Goal: Information Seeking & Learning: Learn about a topic

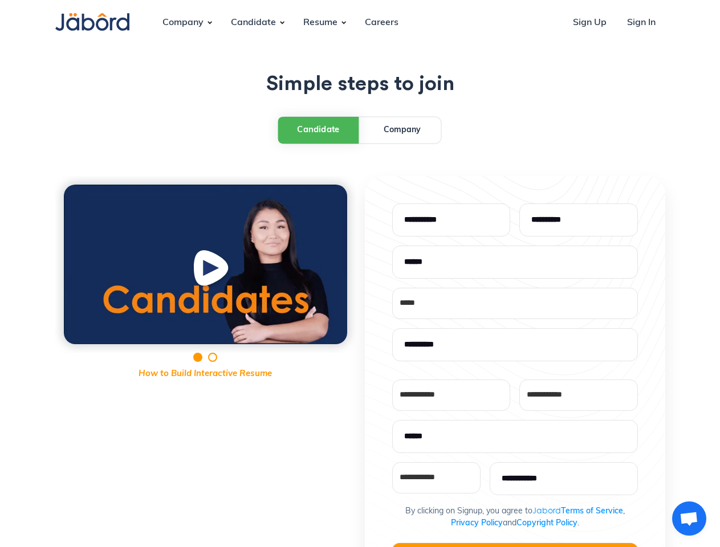
click at [360, 274] on div "**********" at bounding box center [360, 456] width 610 height 560
click at [183, 23] on div "Company" at bounding box center [182, 22] width 59 height 31
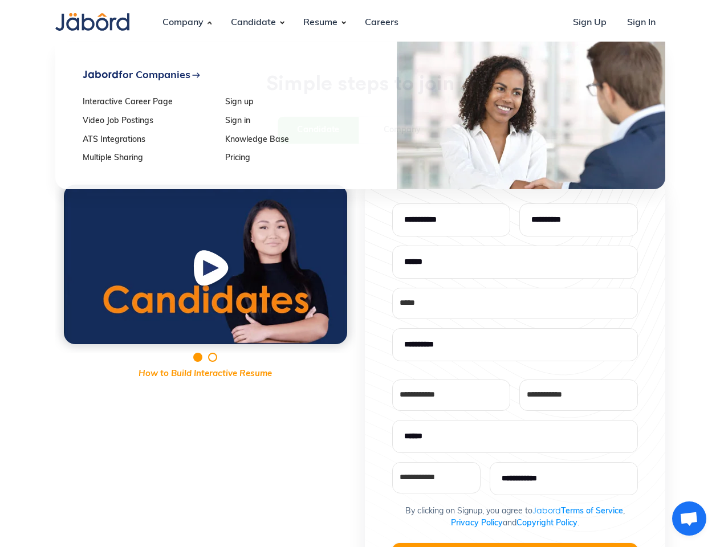
click at [253, 23] on div "Candidate" at bounding box center [253, 22] width 63 height 31
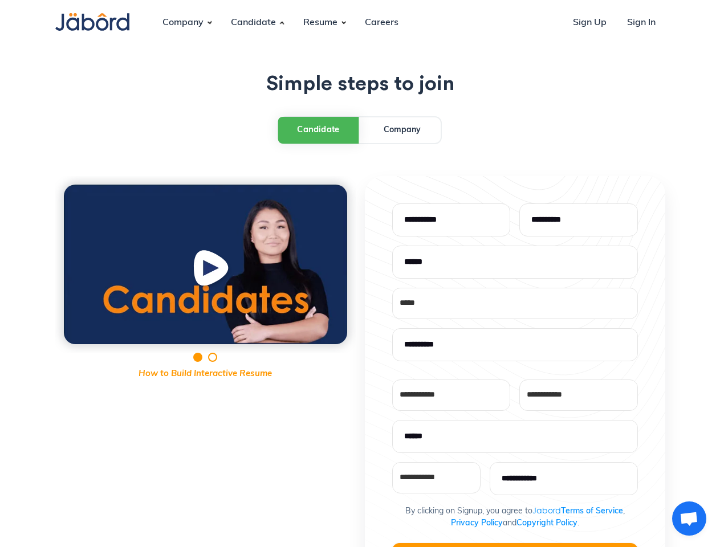
click at [320, 23] on div "Resume" at bounding box center [320, 22] width 52 height 31
click at [319, 129] on div "Candidate" at bounding box center [318, 130] width 43 height 13
click at [205, 265] on img "open lightbox" at bounding box center [212, 271] width 43 height 44
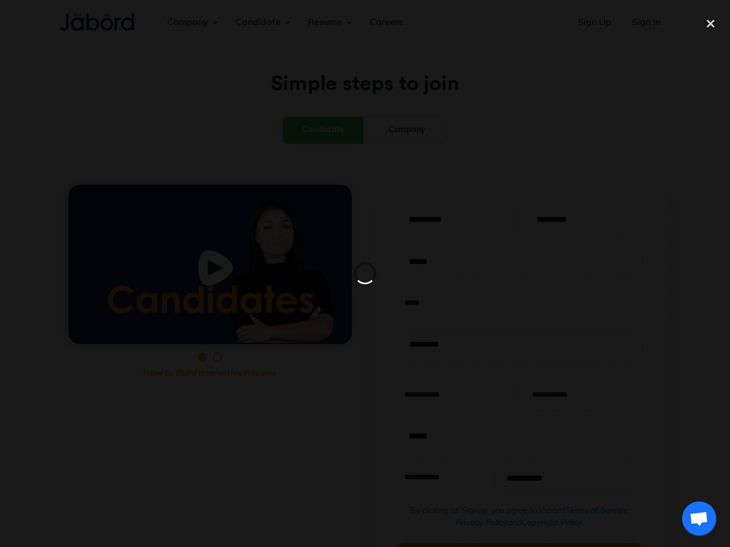
click at [515, 545] on div at bounding box center [365, 273] width 730 height 547
click at [689, 519] on span "Open chat" at bounding box center [698, 520] width 19 height 16
